Goal: Transaction & Acquisition: Download file/media

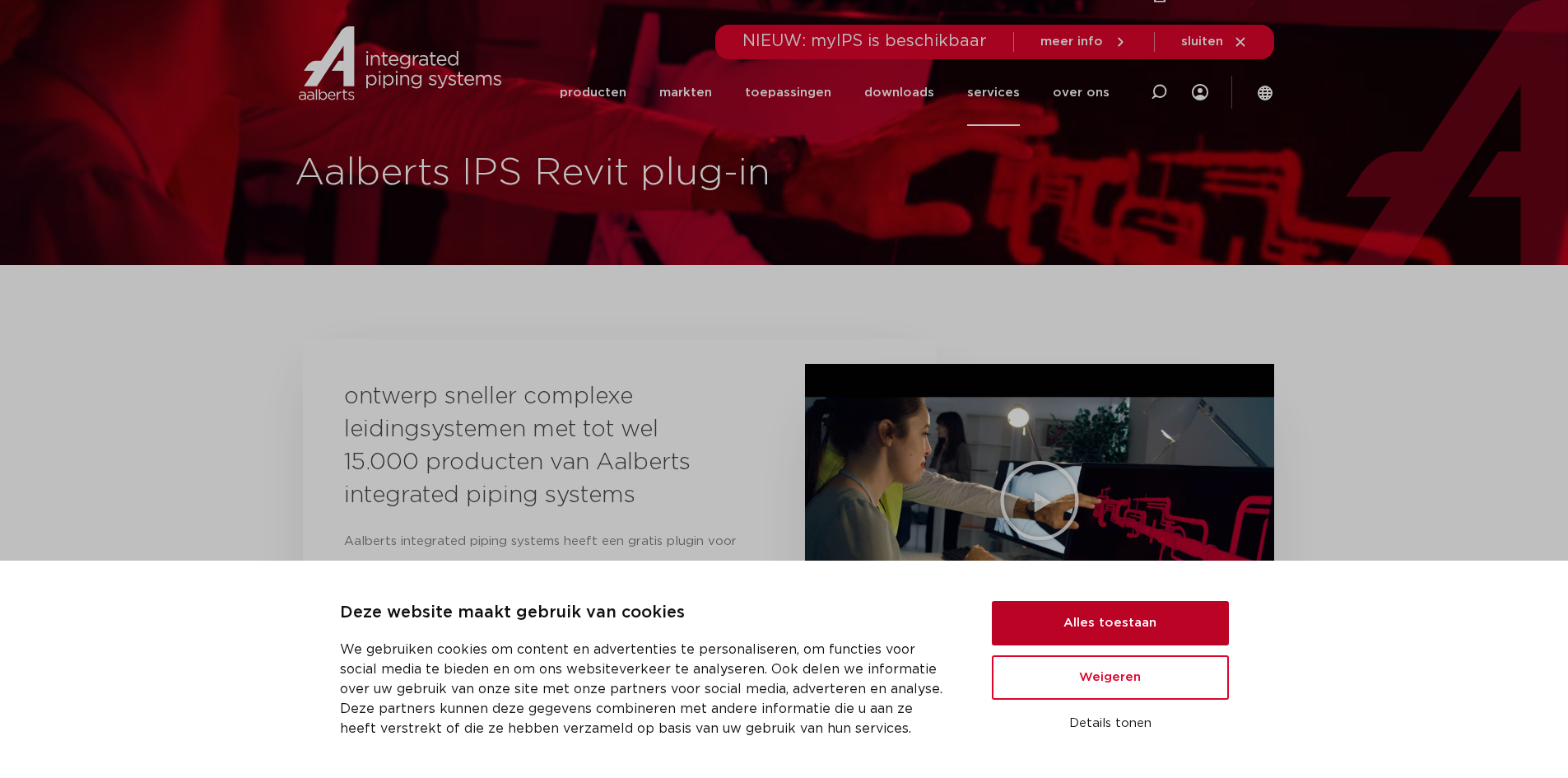
click at [1081, 629] on button "Alles toestaan" at bounding box center [1110, 623] width 237 height 44
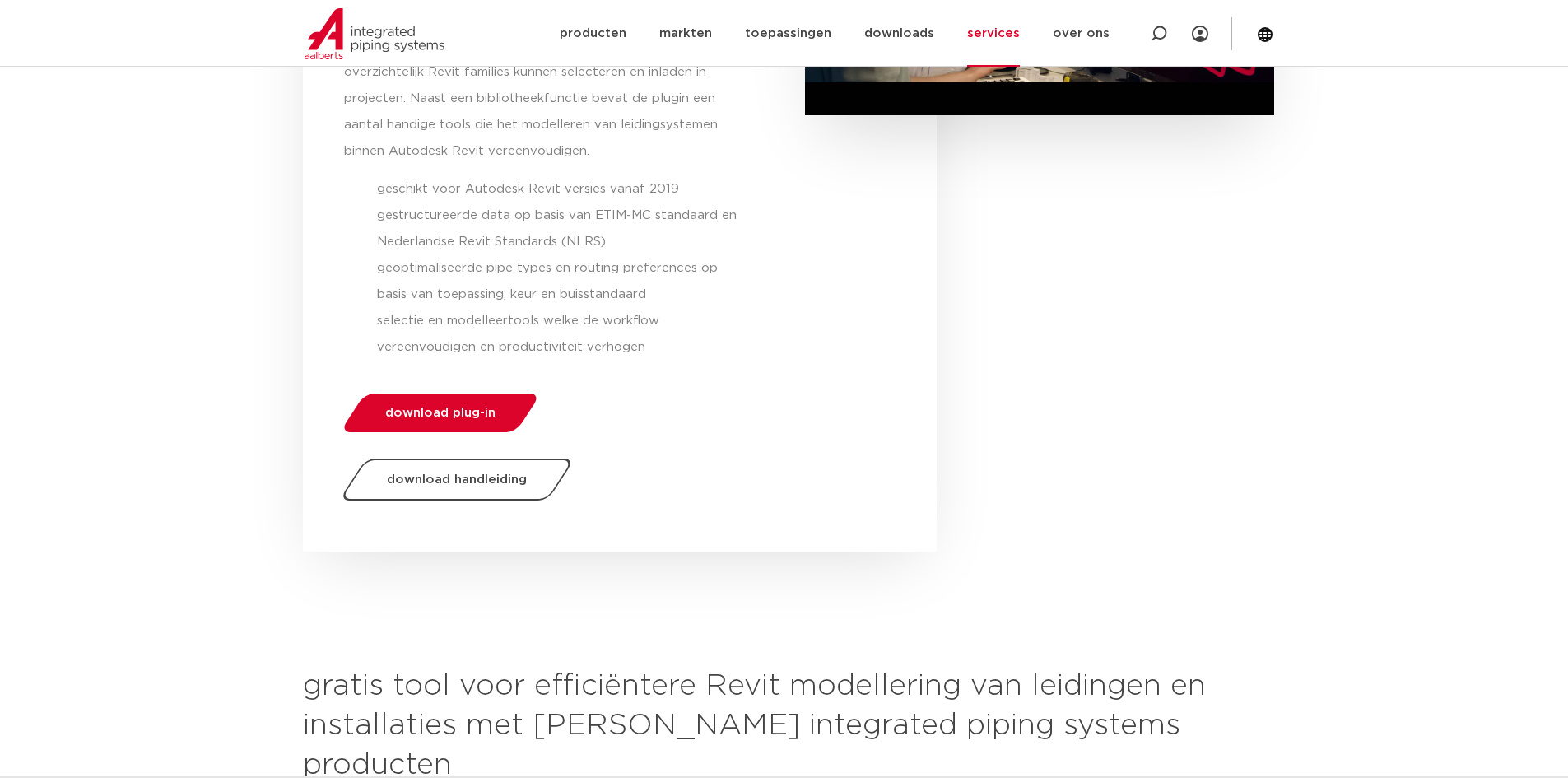
scroll to position [576, 0]
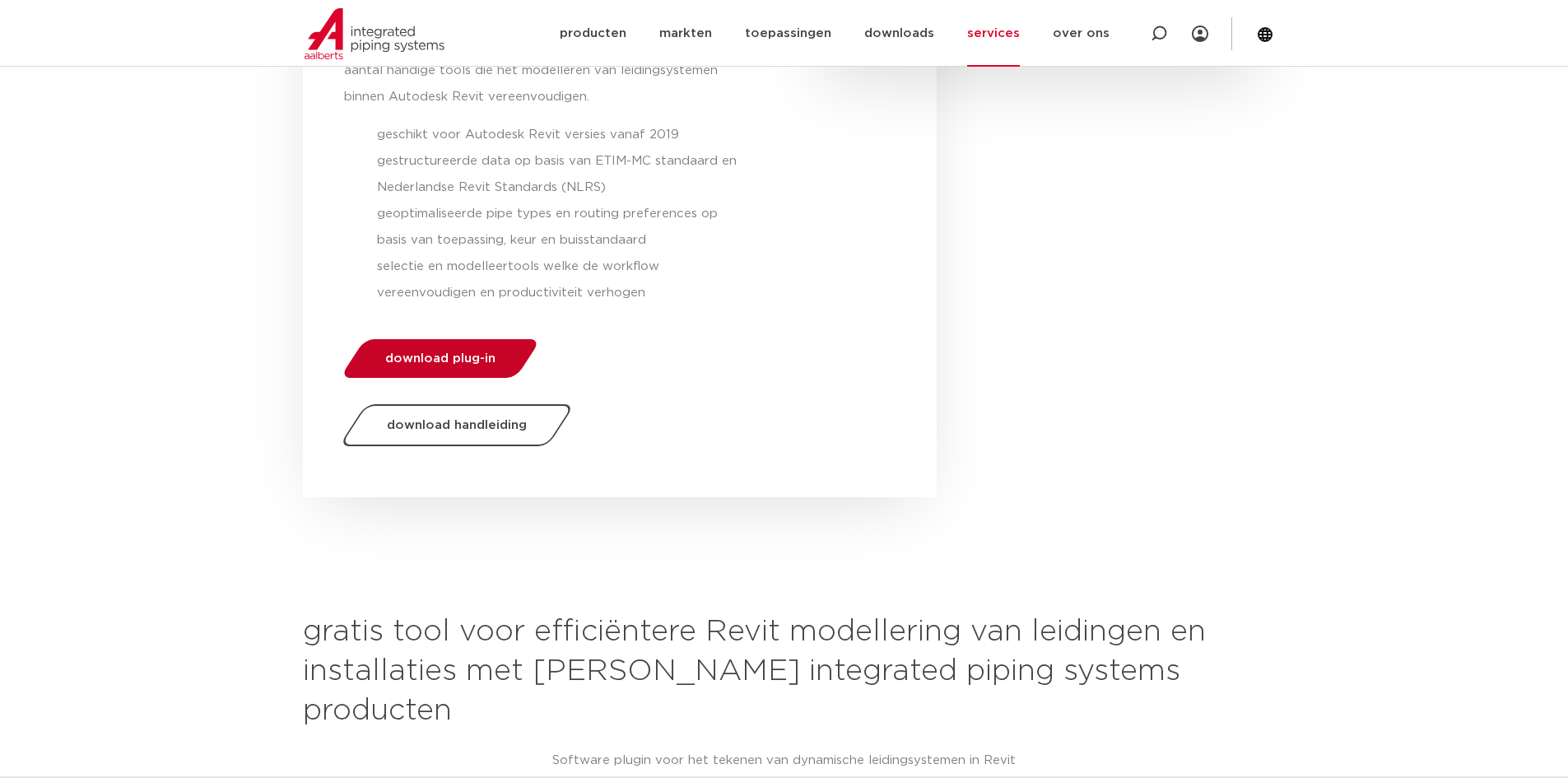
click at [450, 354] on span "download plug-in" at bounding box center [440, 359] width 110 height 12
click at [450, 354] on div "ontwerp sneller complexe leidingsystemen met tot wel 15.000 producten van Aalbe…" at bounding box center [620, 130] width 634 height 735
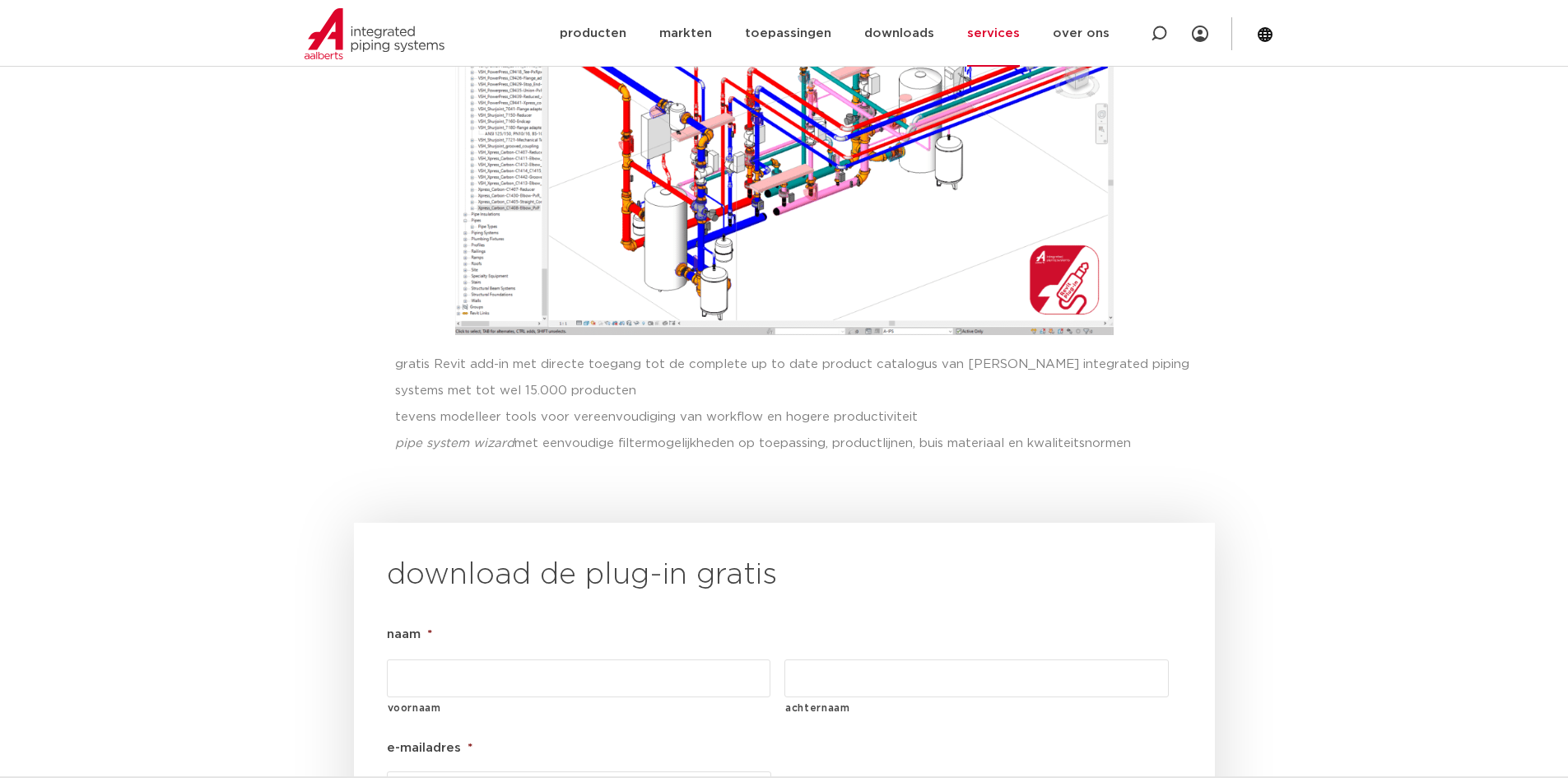
scroll to position [1056, 0]
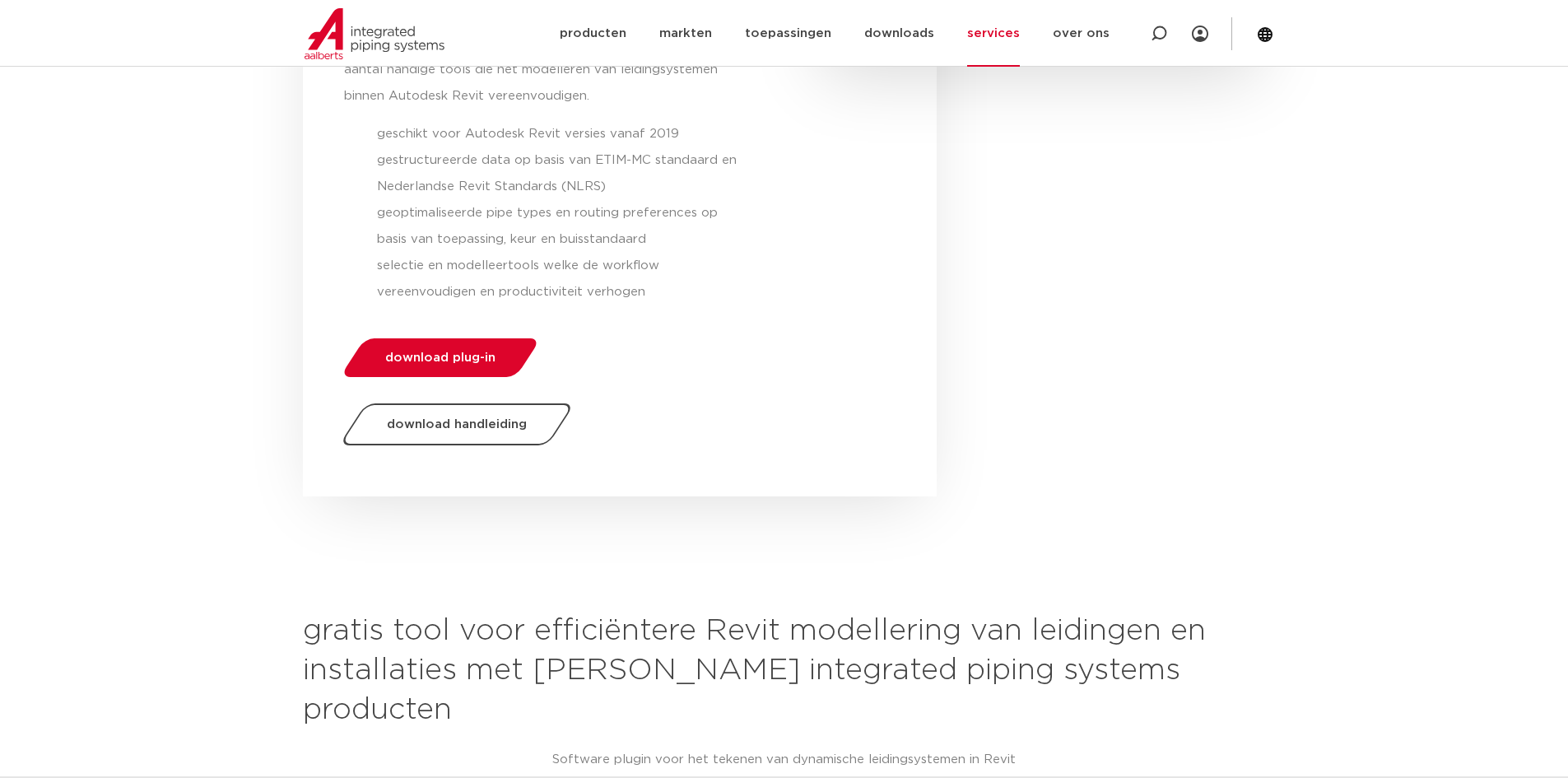
scroll to position [576, 0]
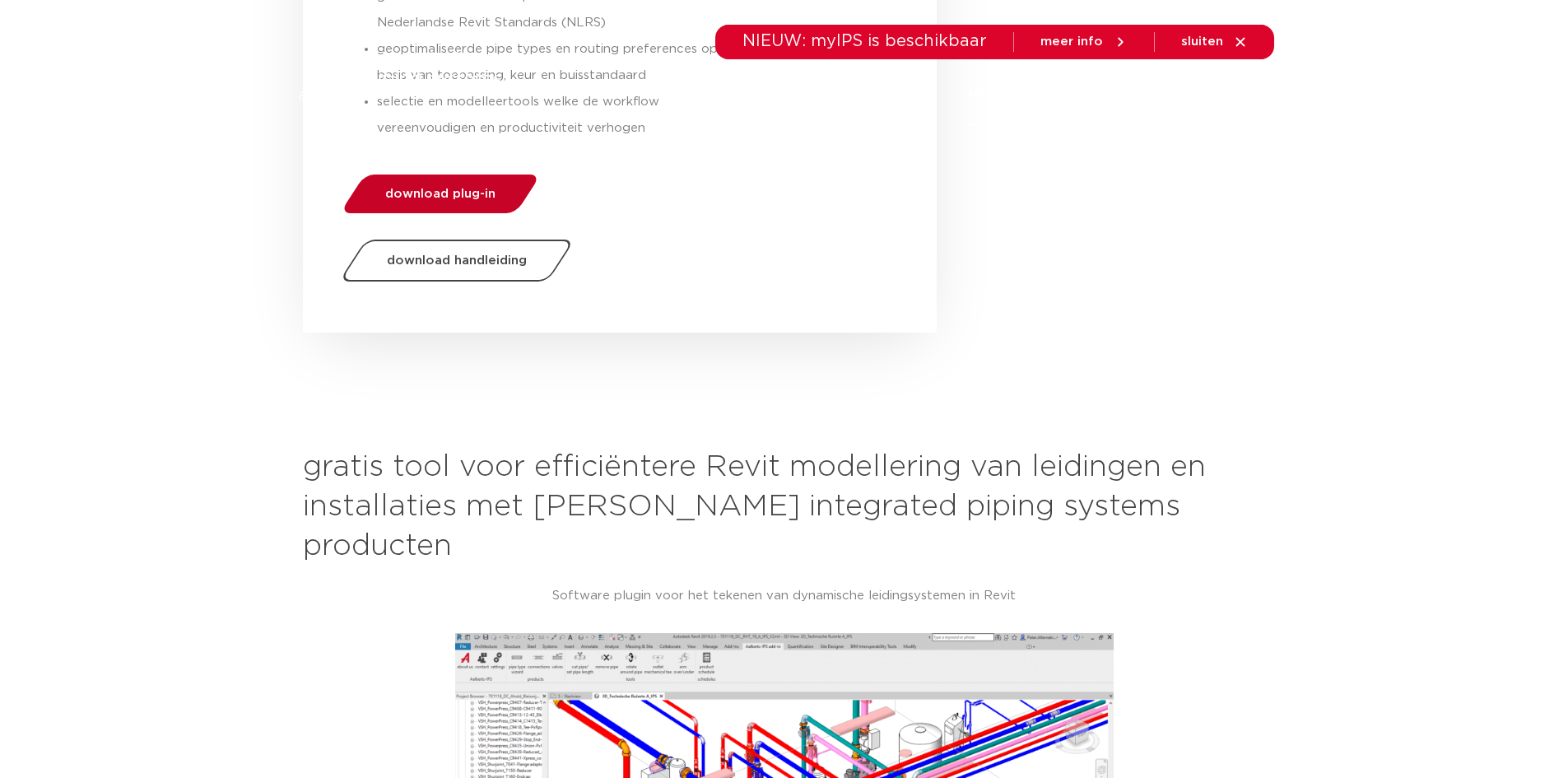
click at [462, 186] on link "download plug-in" at bounding box center [440, 194] width 202 height 39
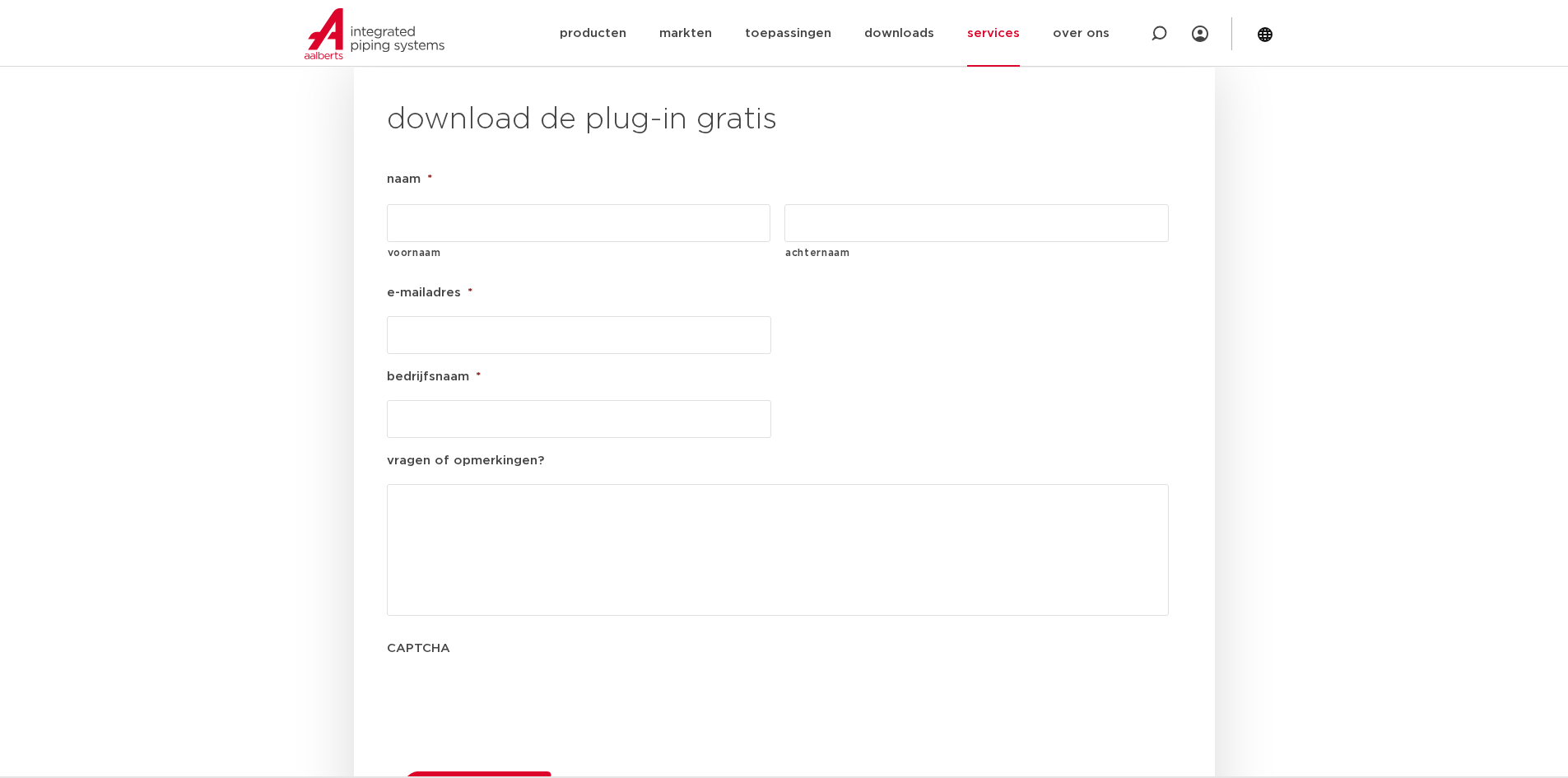
scroll to position [1880, 0]
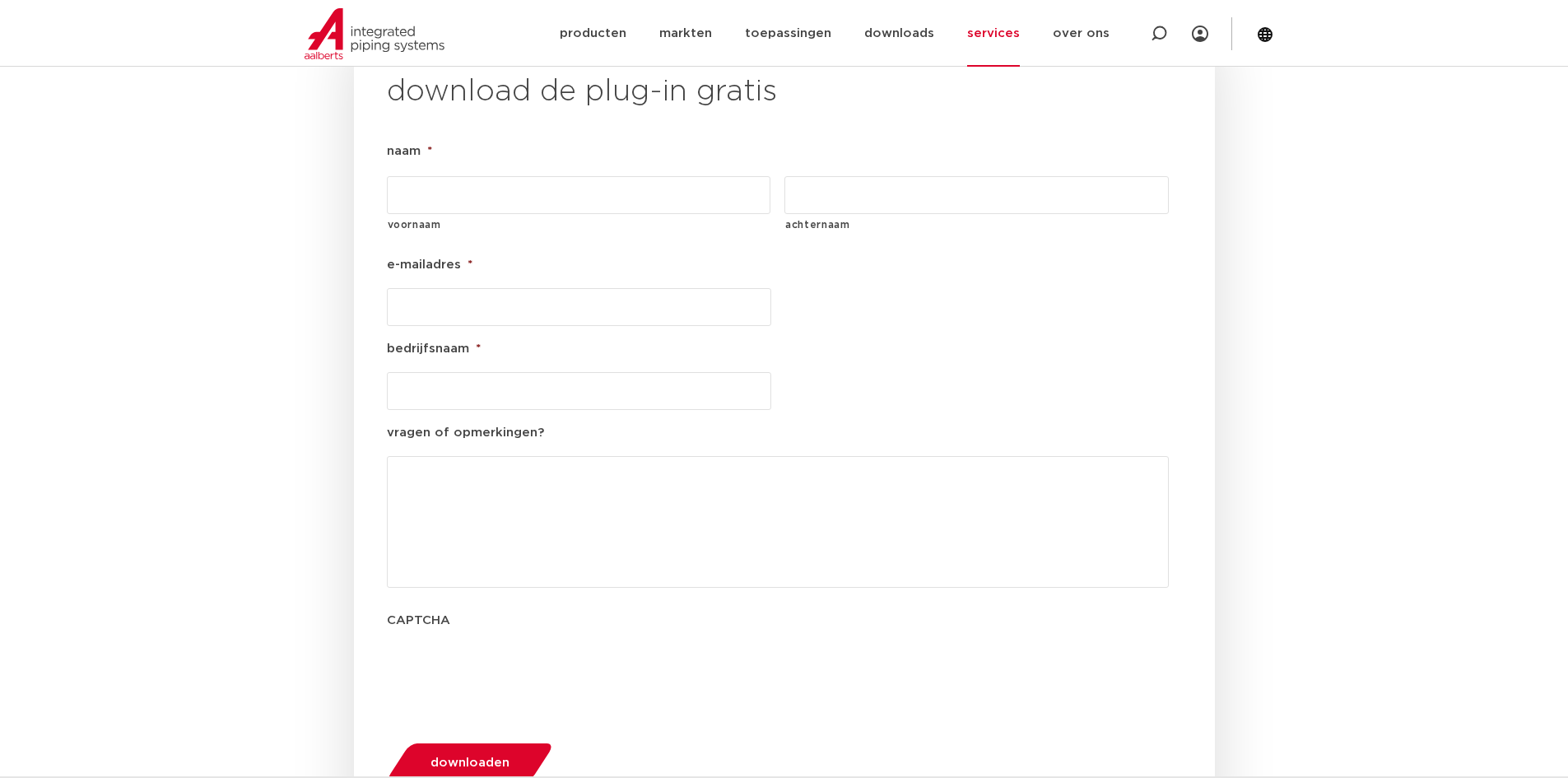
click at [514, 176] on input "voornaam" at bounding box center [579, 194] width 384 height 38
type input "Nick"
type input "Verwijs"
drag, startPoint x: 619, startPoint y: 271, endPoint x: 265, endPoint y: 274, distance: 354.0
click at [284, 271] on section "download de plug-in gratis naam * Nick voornaam Verwijs achternaam e-mailadres …" at bounding box center [784, 439] width 1568 height 816
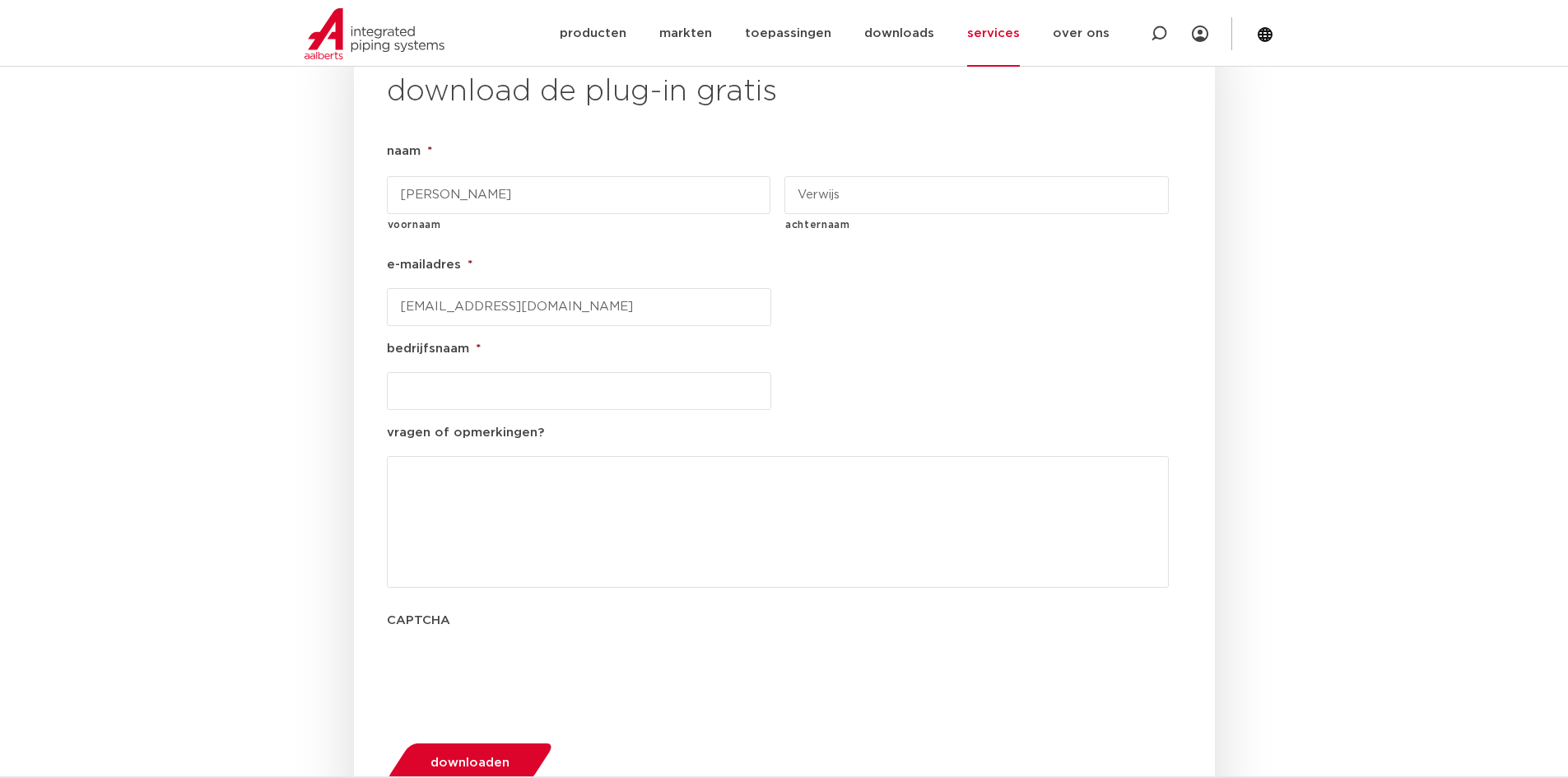
type input "9017843@student.zadkine.nl"
click at [501, 378] on ul "naam * Nick voornaam Verwijs achternaam e-mailadres * 9017843@student.zadkine.n…" at bounding box center [785, 424] width 795 height 567
click at [601, 372] on input "bedrijfsnaam *" at bounding box center [579, 391] width 384 height 38
type input "techniek college rotterdam"
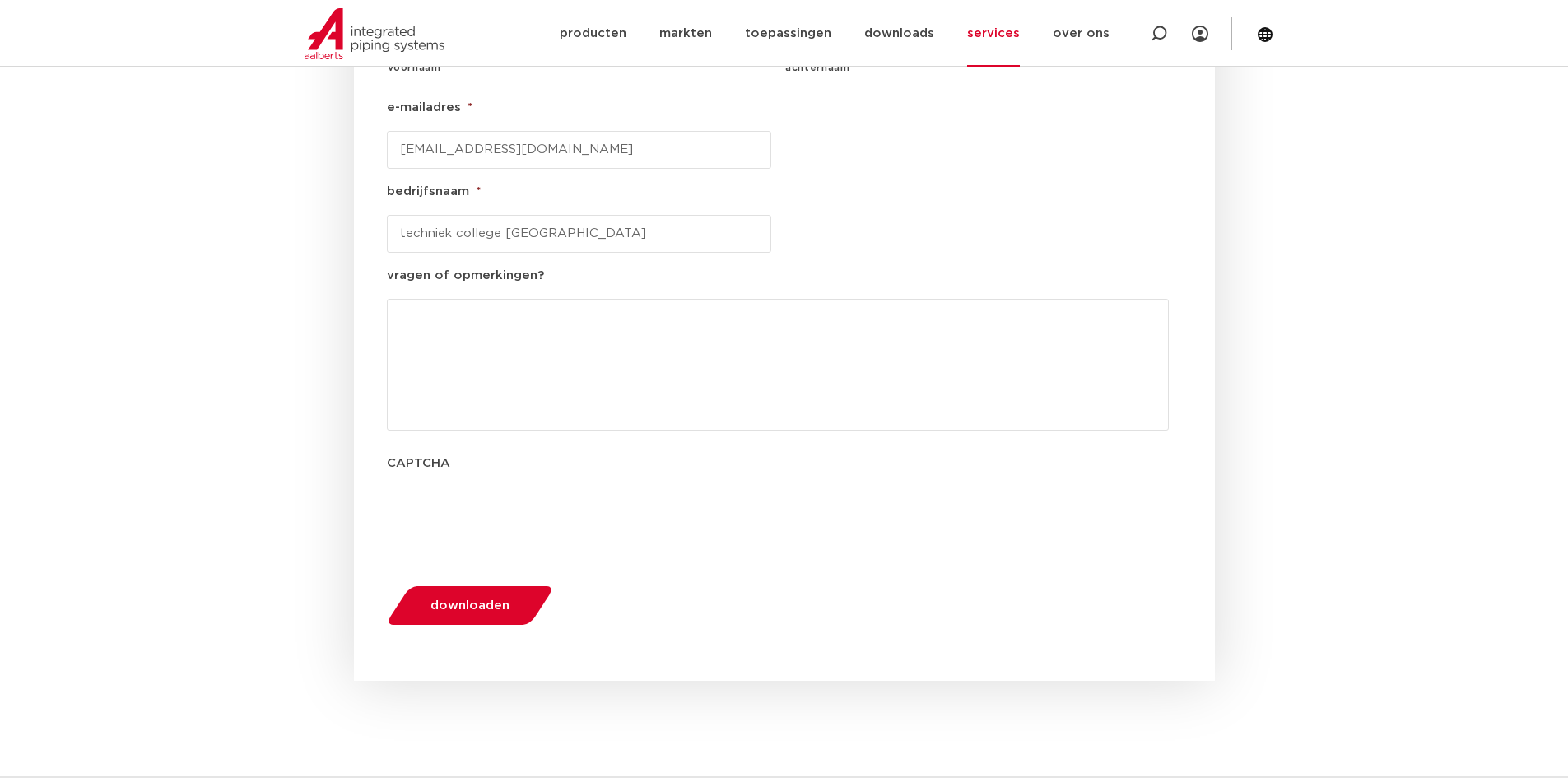
scroll to position [2045, 0]
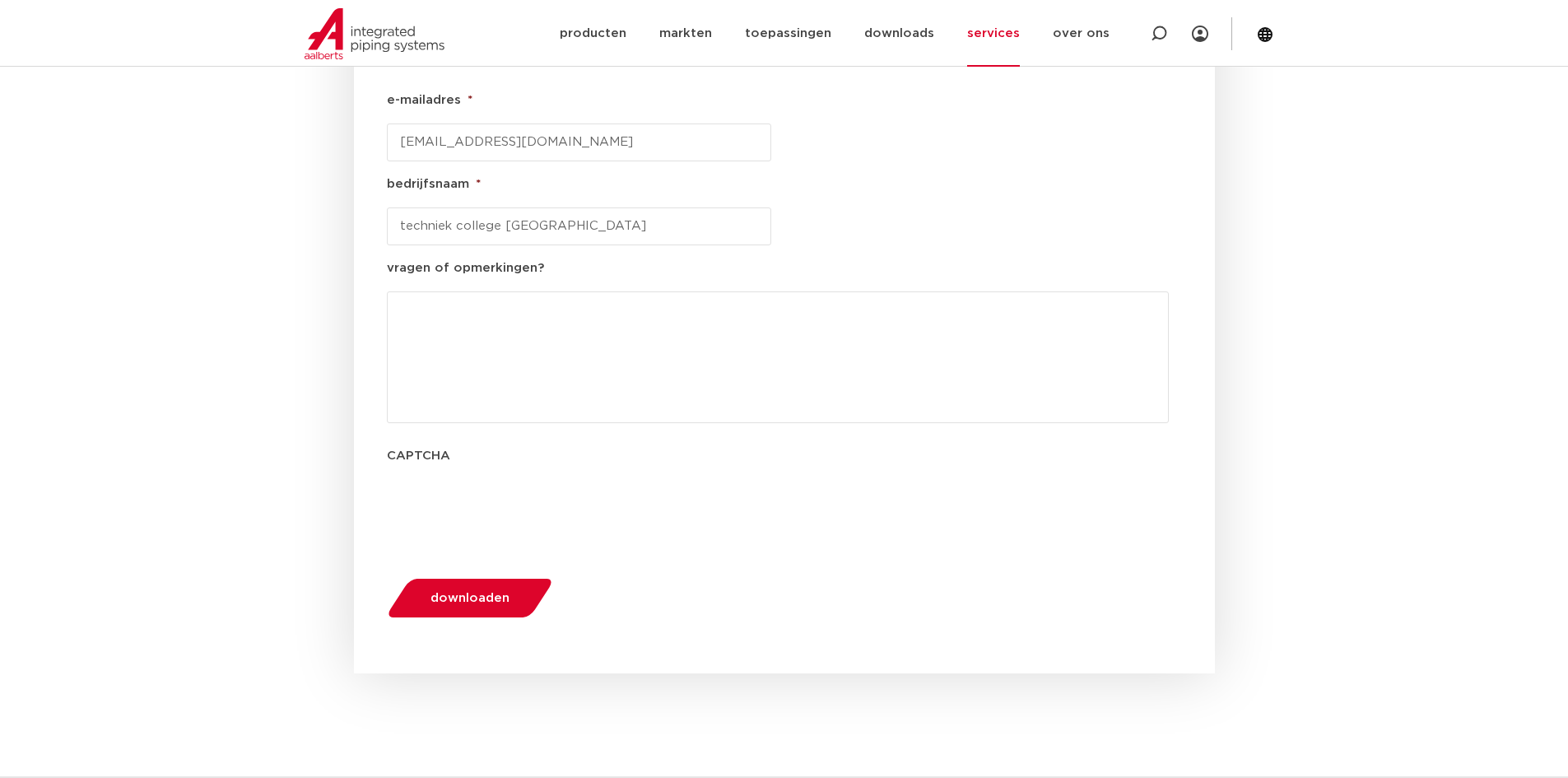
drag, startPoint x: 437, startPoint y: 578, endPoint x: 452, endPoint y: 558, distance: 25.0
click at [437, 577] on button "downloaden" at bounding box center [469, 598] width 177 height 42
click at [453, 592] on span "downloaden" at bounding box center [469, 599] width 79 height 12
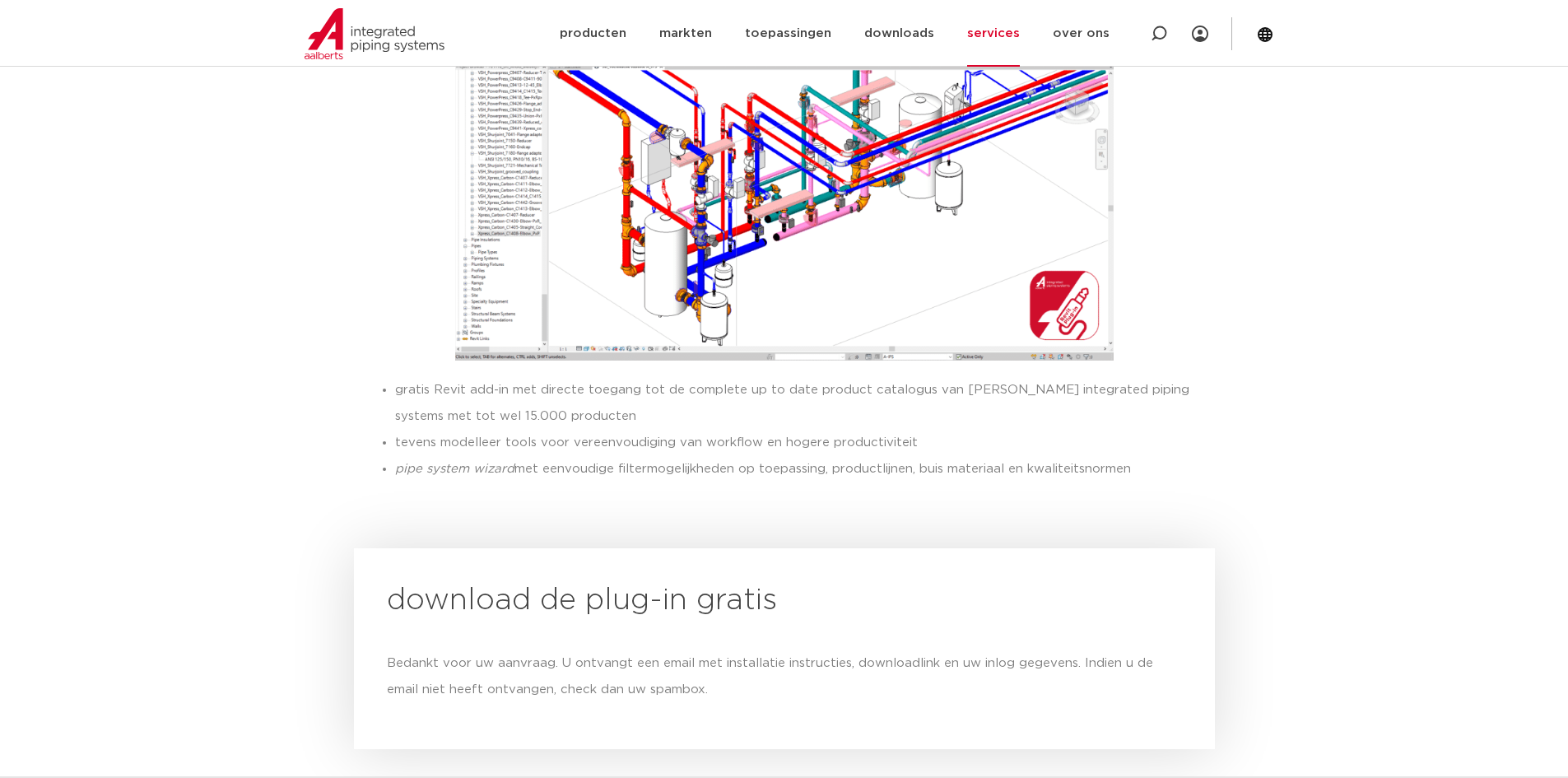
scroll to position [1406, 0]
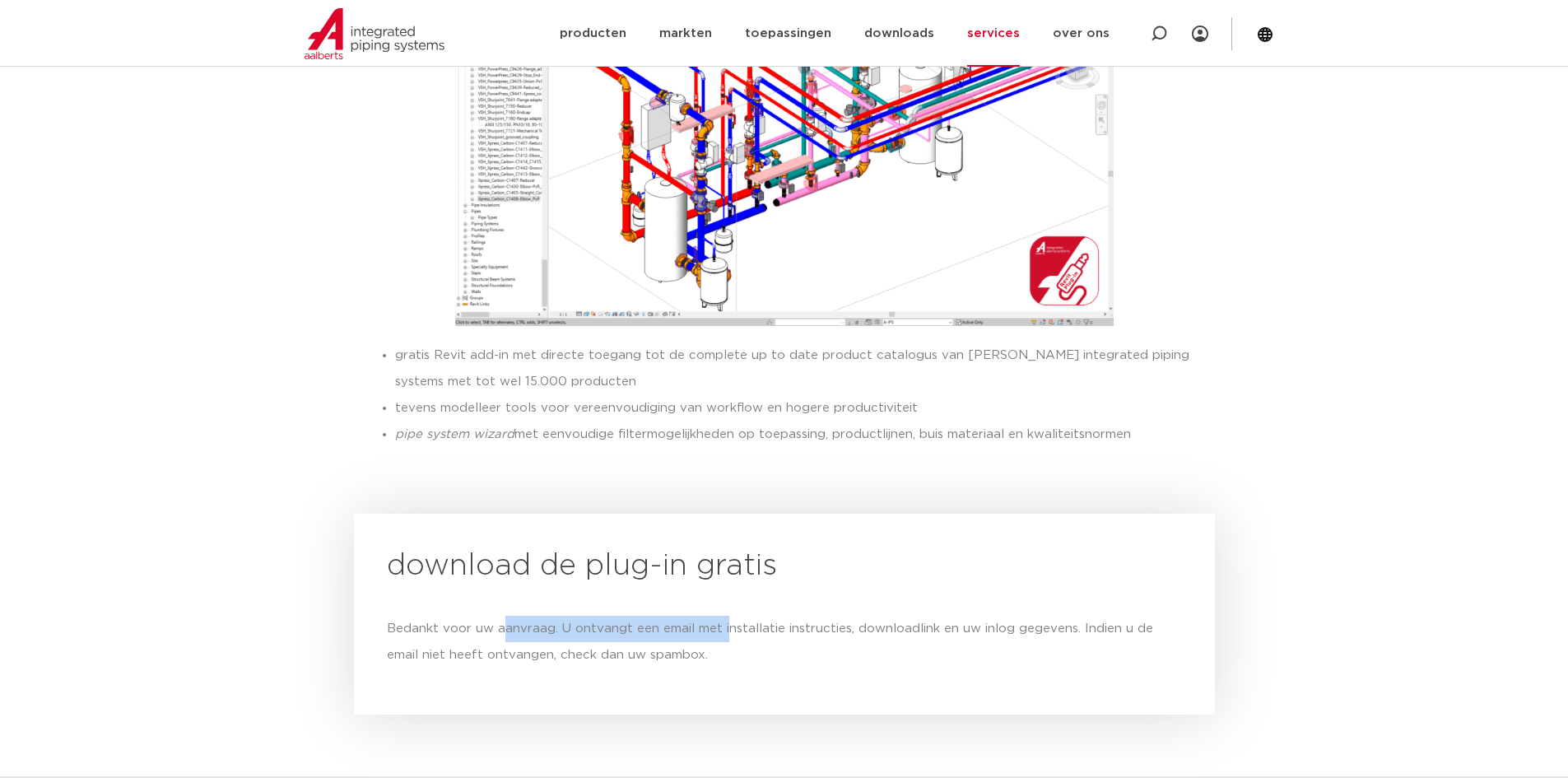
drag, startPoint x: 525, startPoint y: 584, endPoint x: 724, endPoint y: 578, distance: 199.1
click at [724, 616] on div "Bedankt voor uw aanvraag. U ontvangt een email met installatie instructies, dow…" at bounding box center [785, 643] width 795 height 53
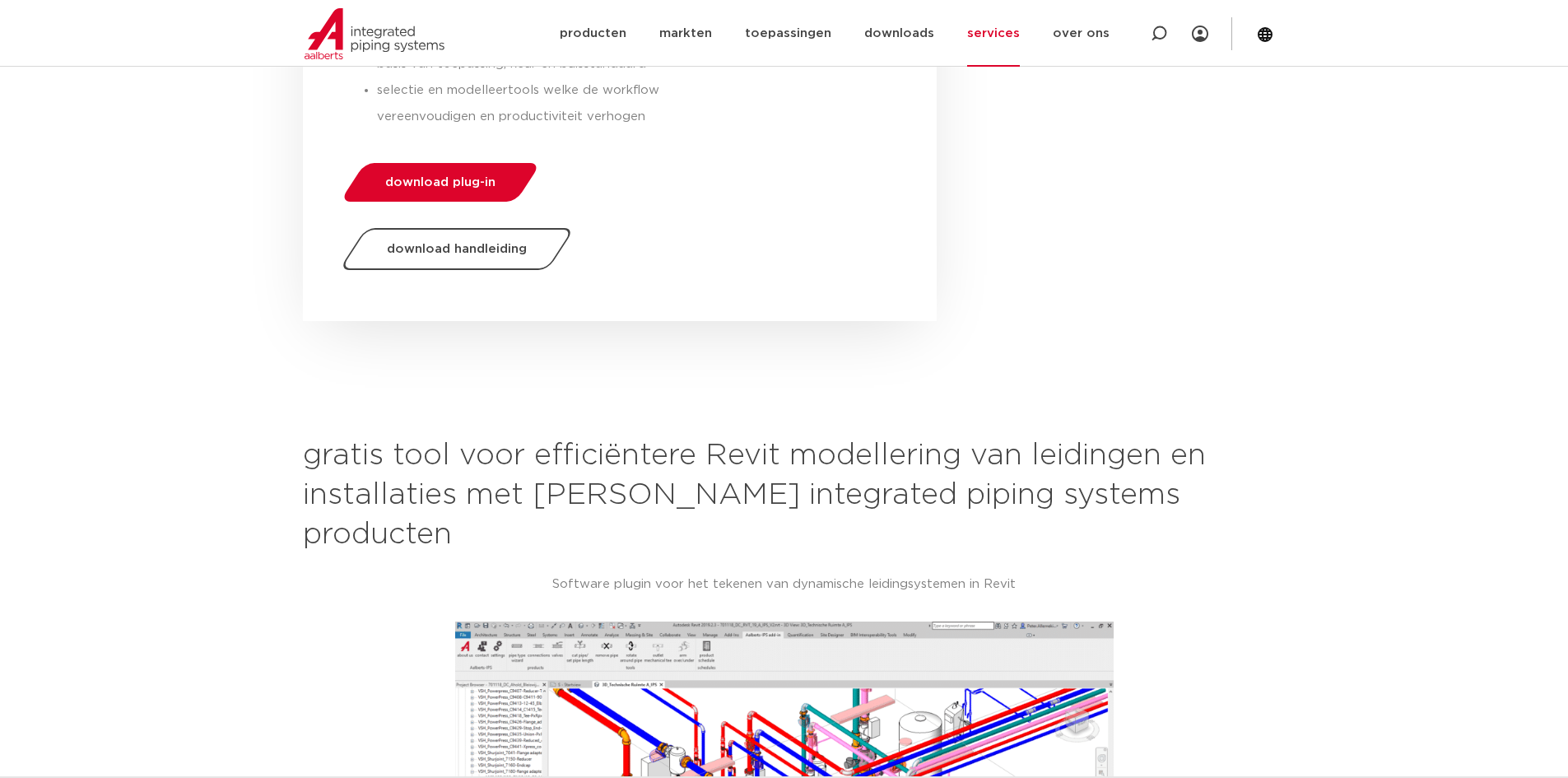
scroll to position [665, 0]
